Goal: Information Seeking & Learning: Learn about a topic

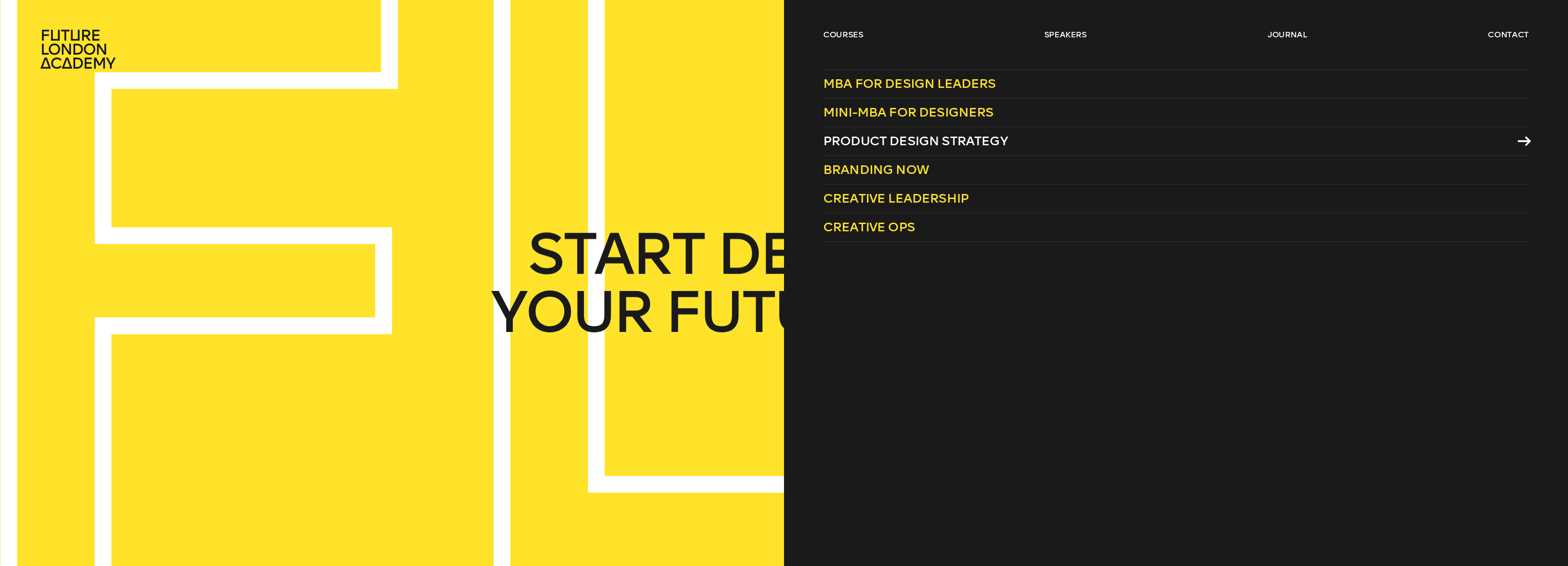
click at [968, 137] on span "Product Design Strategy" at bounding box center [915, 141] width 185 height 15
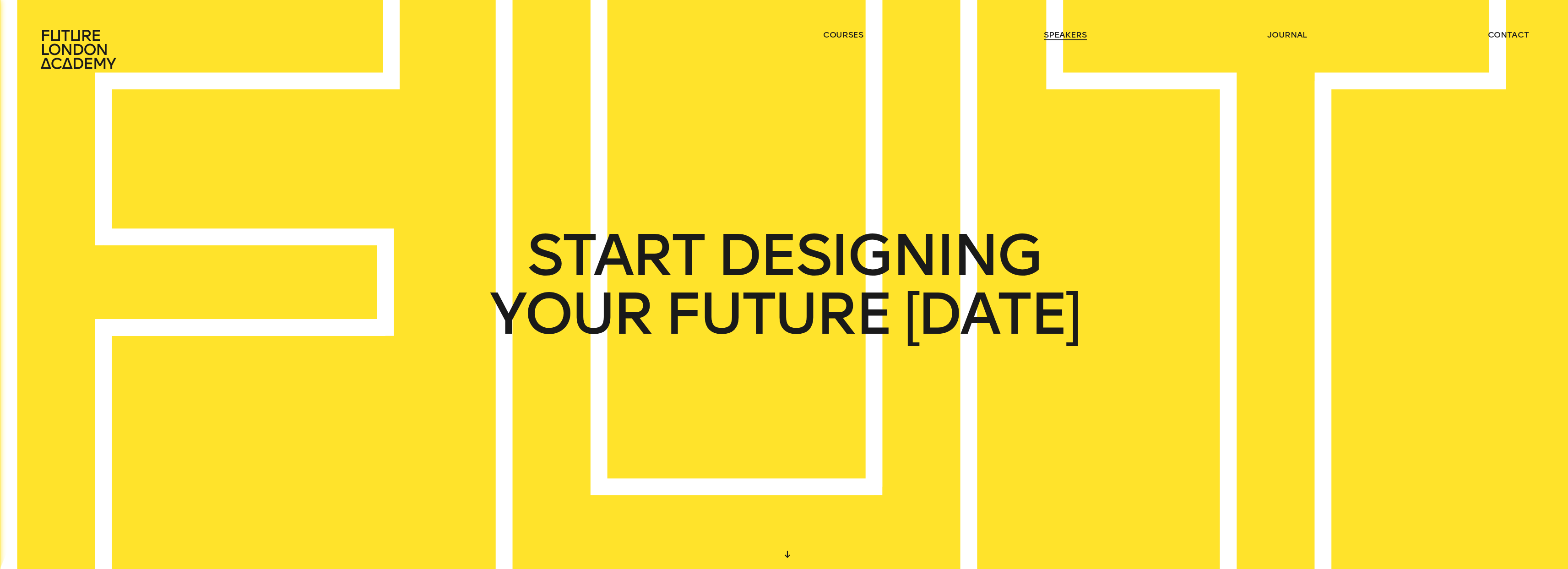
click at [1059, 37] on link "speakers" at bounding box center [1065, 35] width 43 height 11
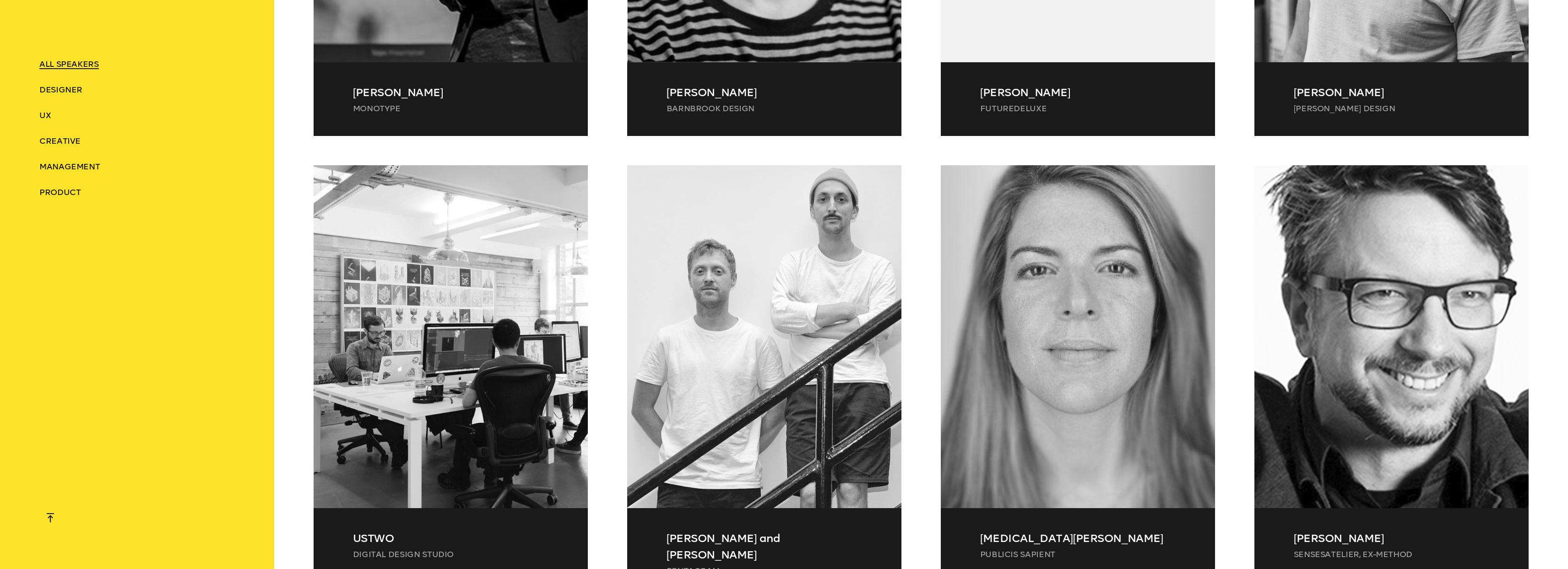
scroll to position [1666, 0]
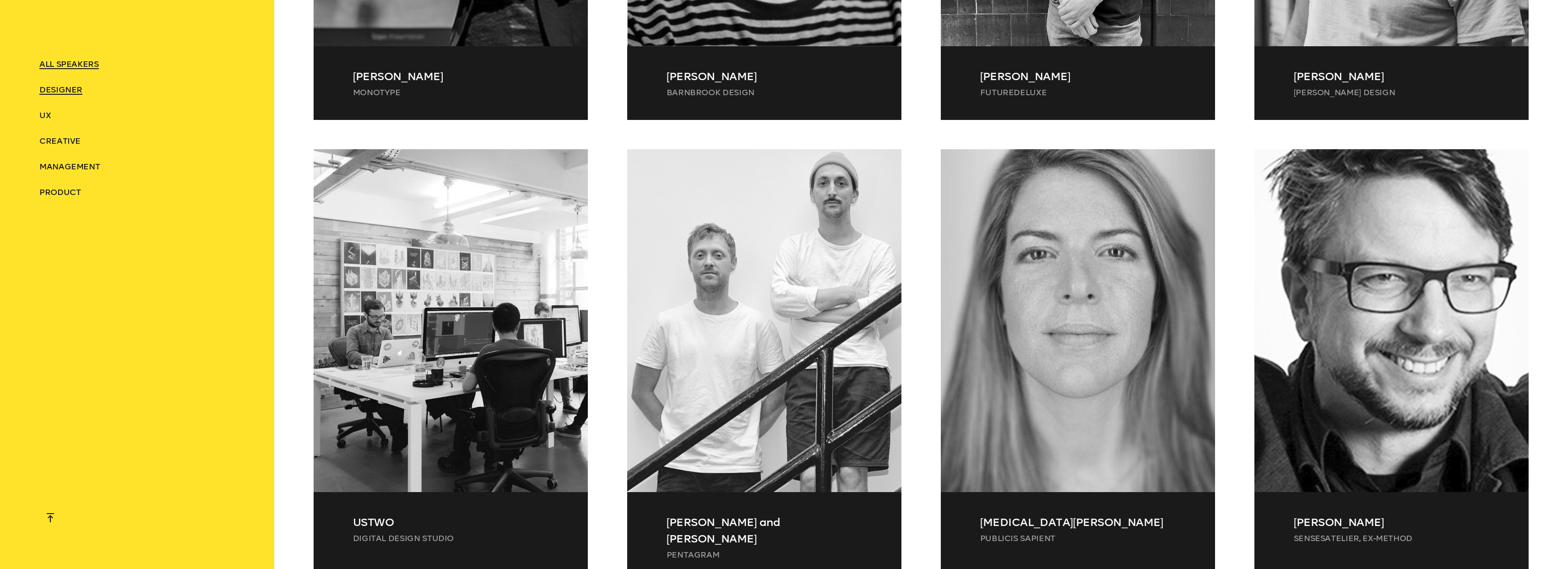
click at [57, 93] on span "Designer" at bounding box center [61, 90] width 43 height 10
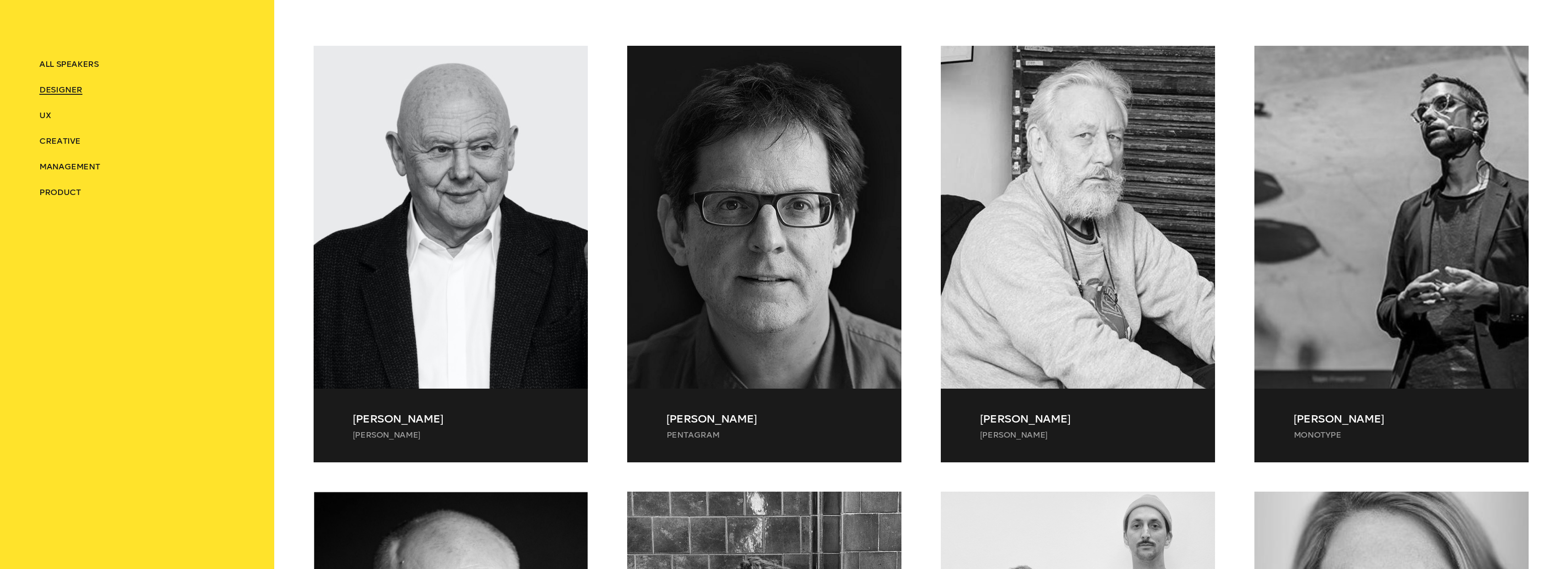
scroll to position [418, 0]
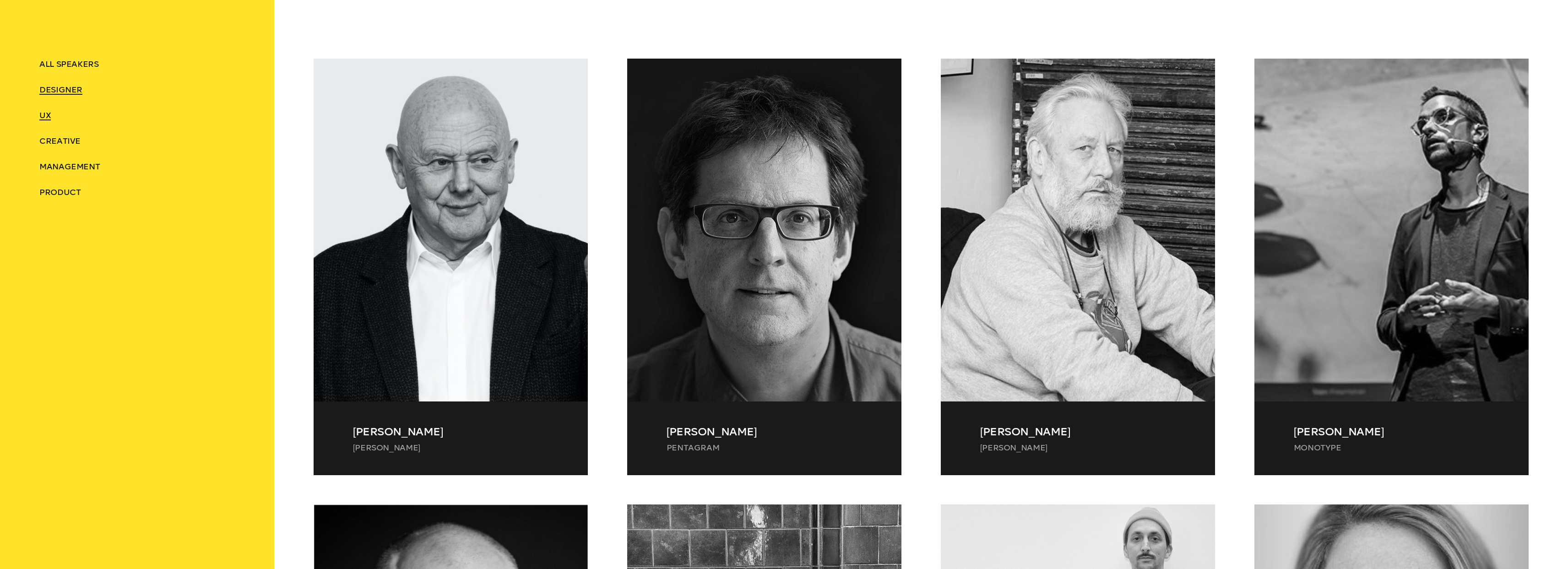
click at [46, 113] on span "UX" at bounding box center [46, 116] width 12 height 10
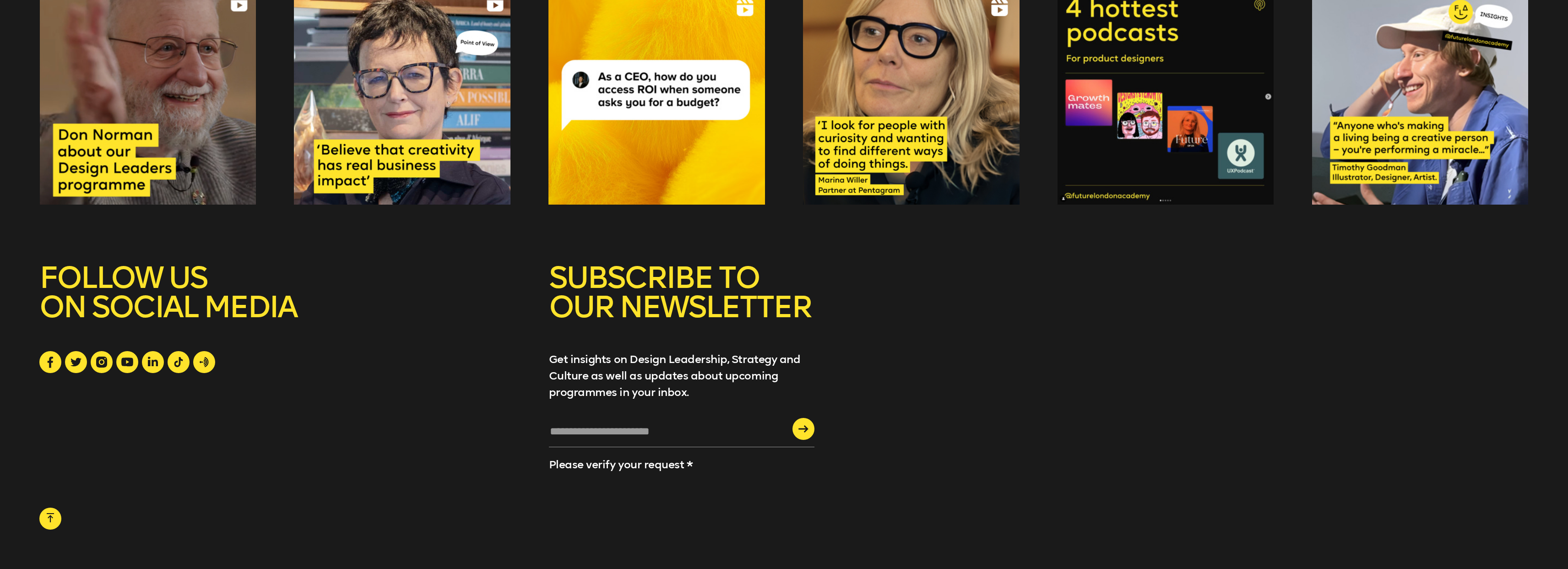
scroll to position [2927, 0]
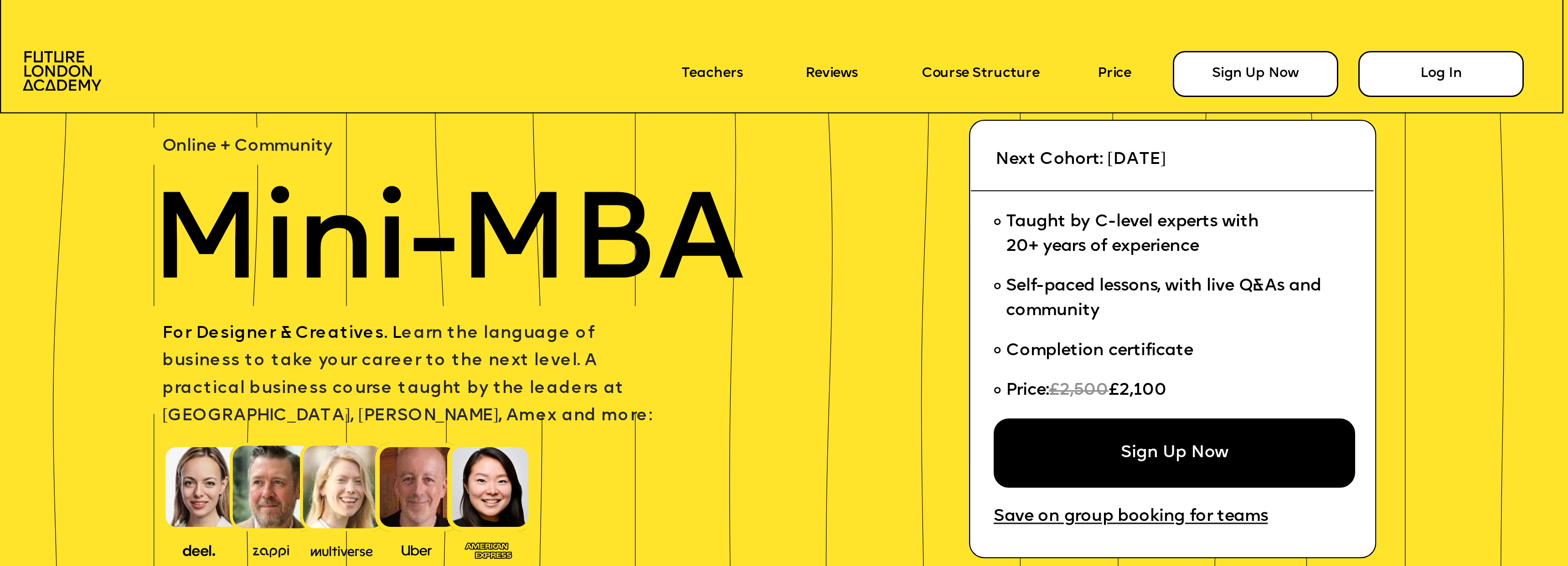
scroll to position [135, 0]
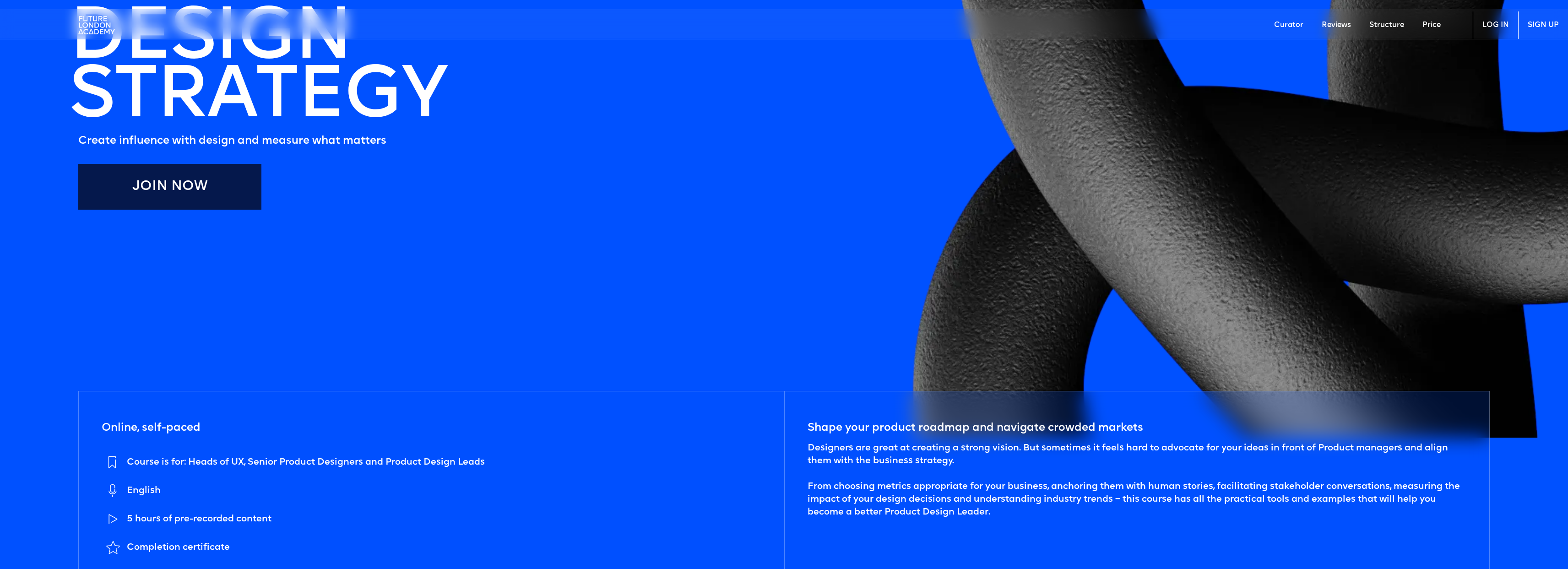
scroll to position [269, 0]
click at [217, 202] on link "Join Now" at bounding box center [169, 186] width 183 height 46
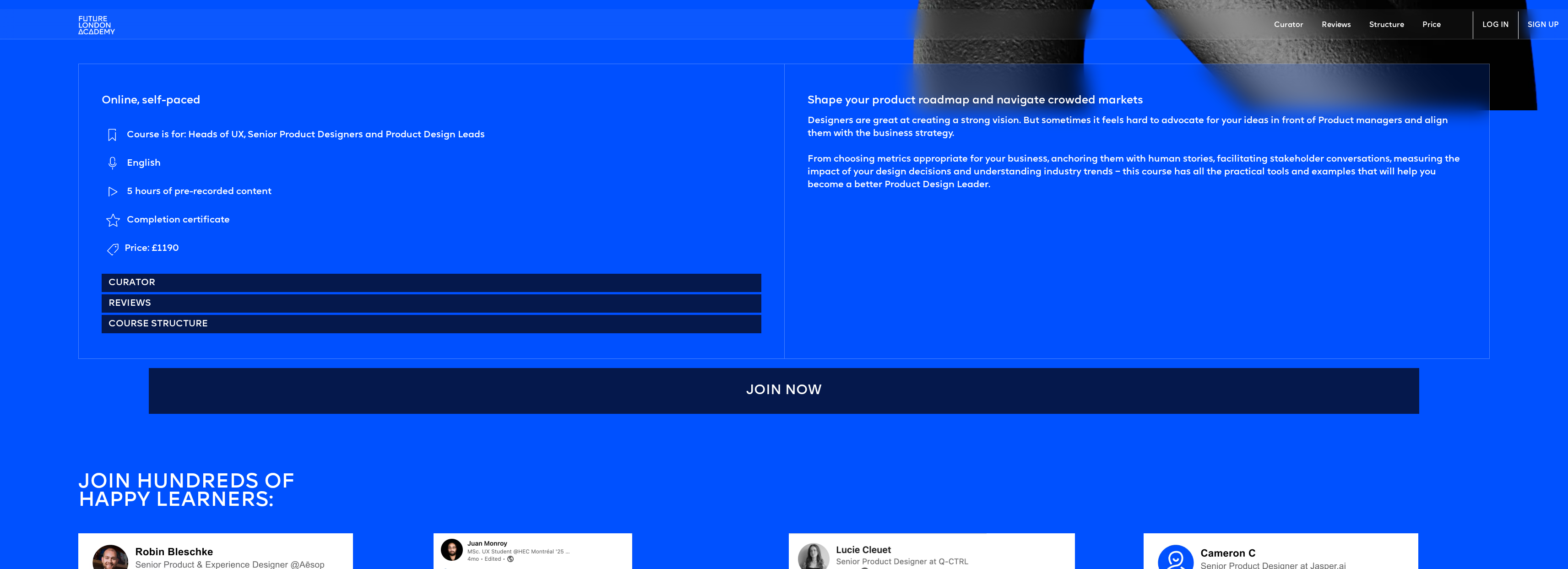
scroll to position [0, 0]
